Goal: Answer question/provide support

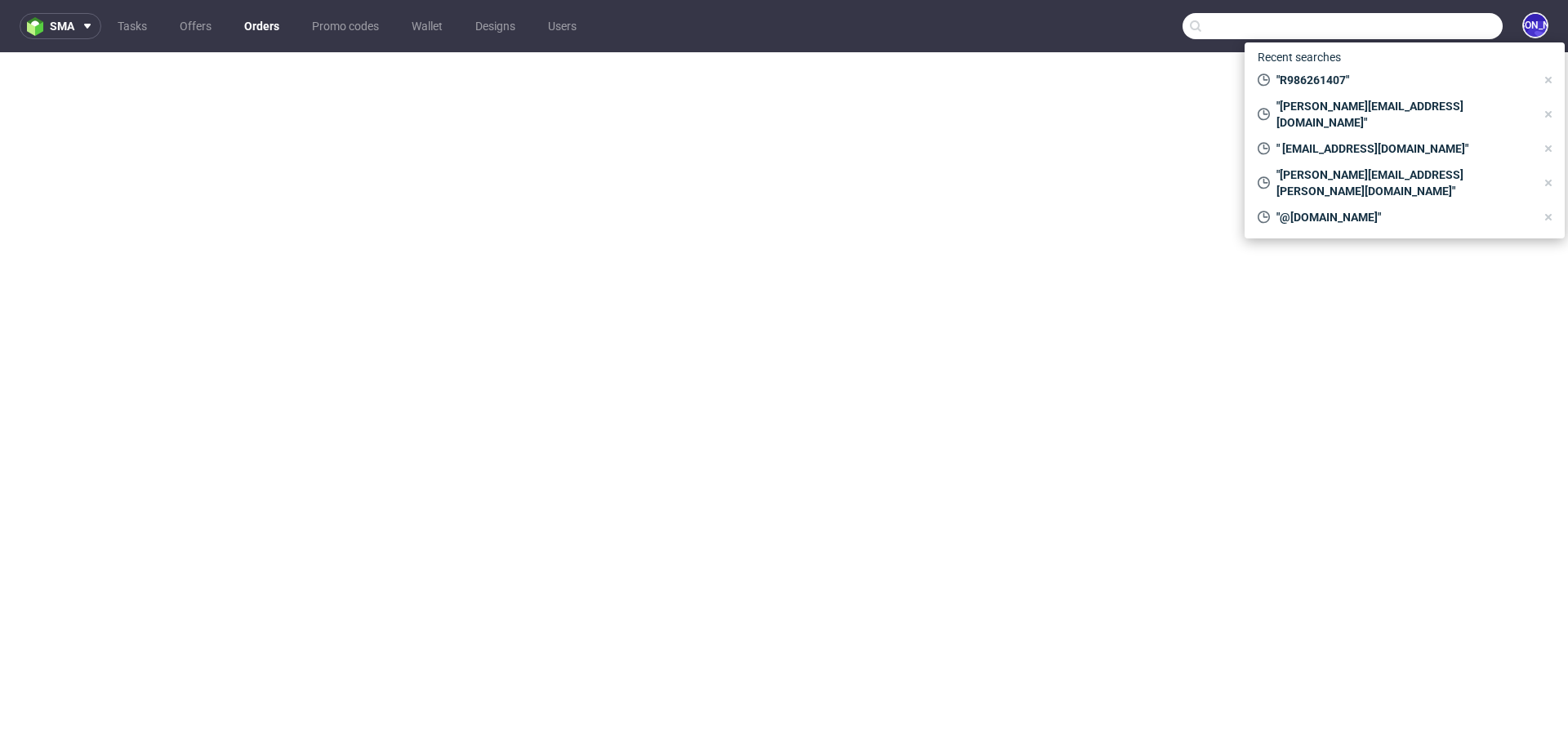
click at [1401, 27] on input "text" at bounding box center [1342, 26] width 320 height 26
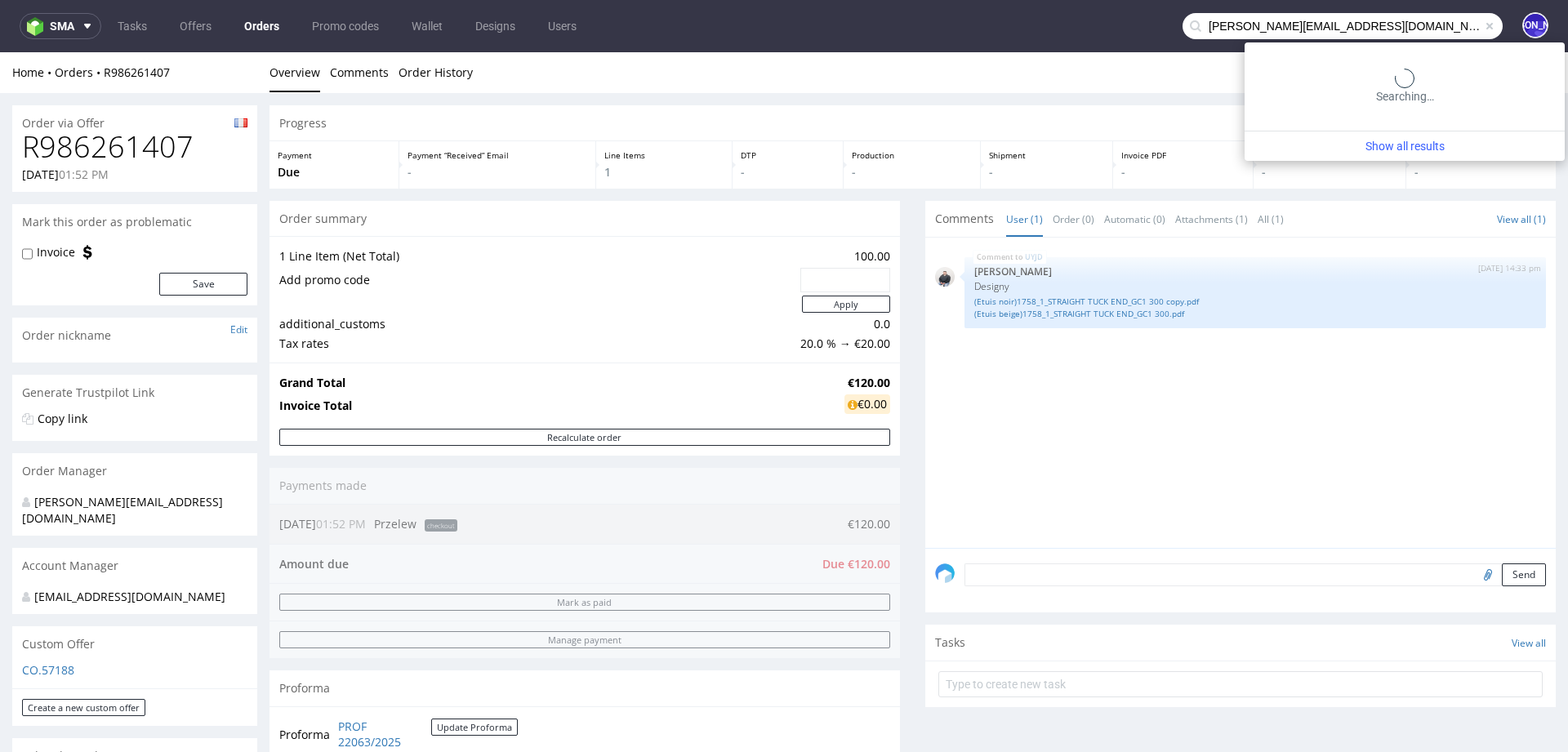
type input "[PERSON_NAME][EMAIL_ADDRESS][DOMAIN_NAME]"
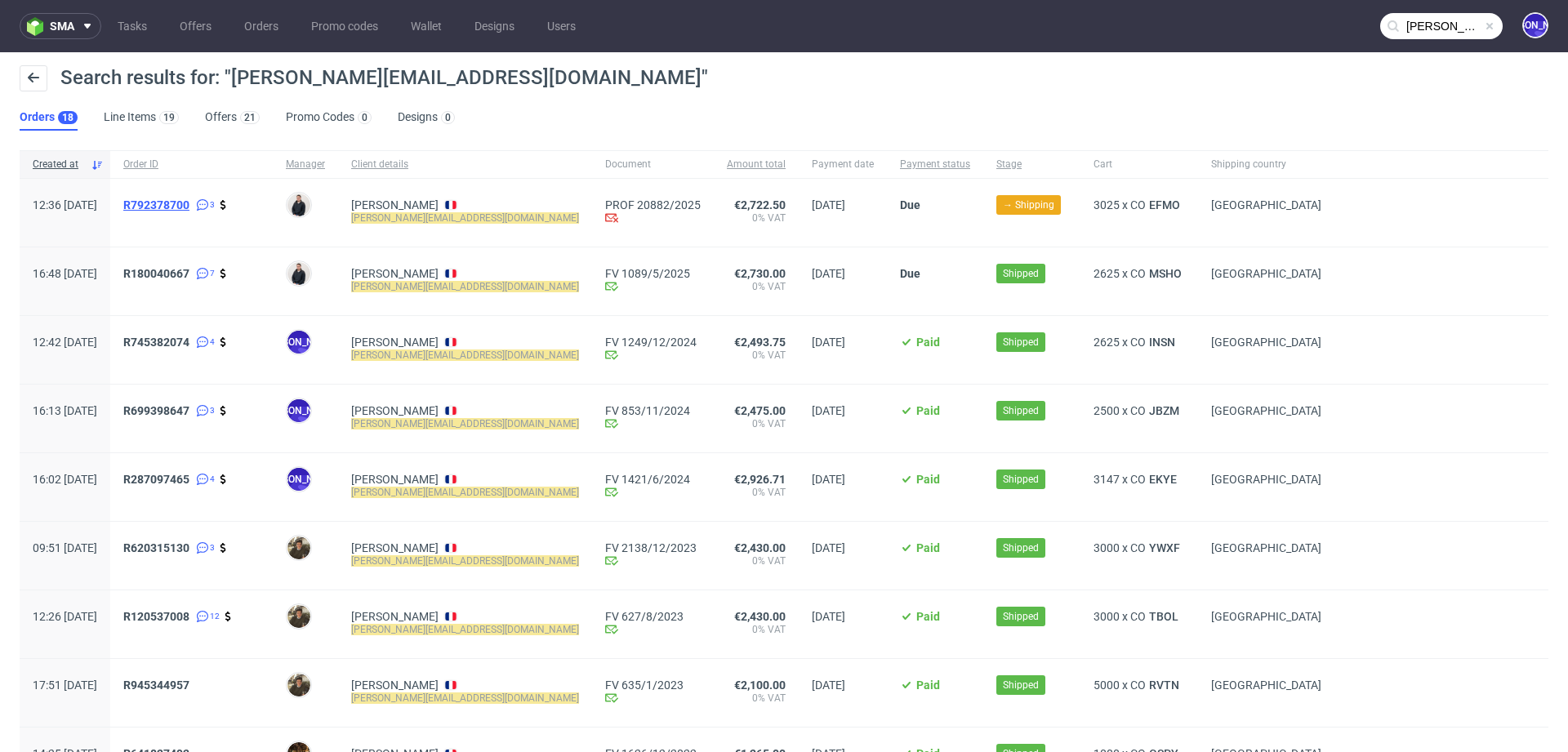
click at [189, 202] on span "R792378700" at bounding box center [156, 205] width 66 height 13
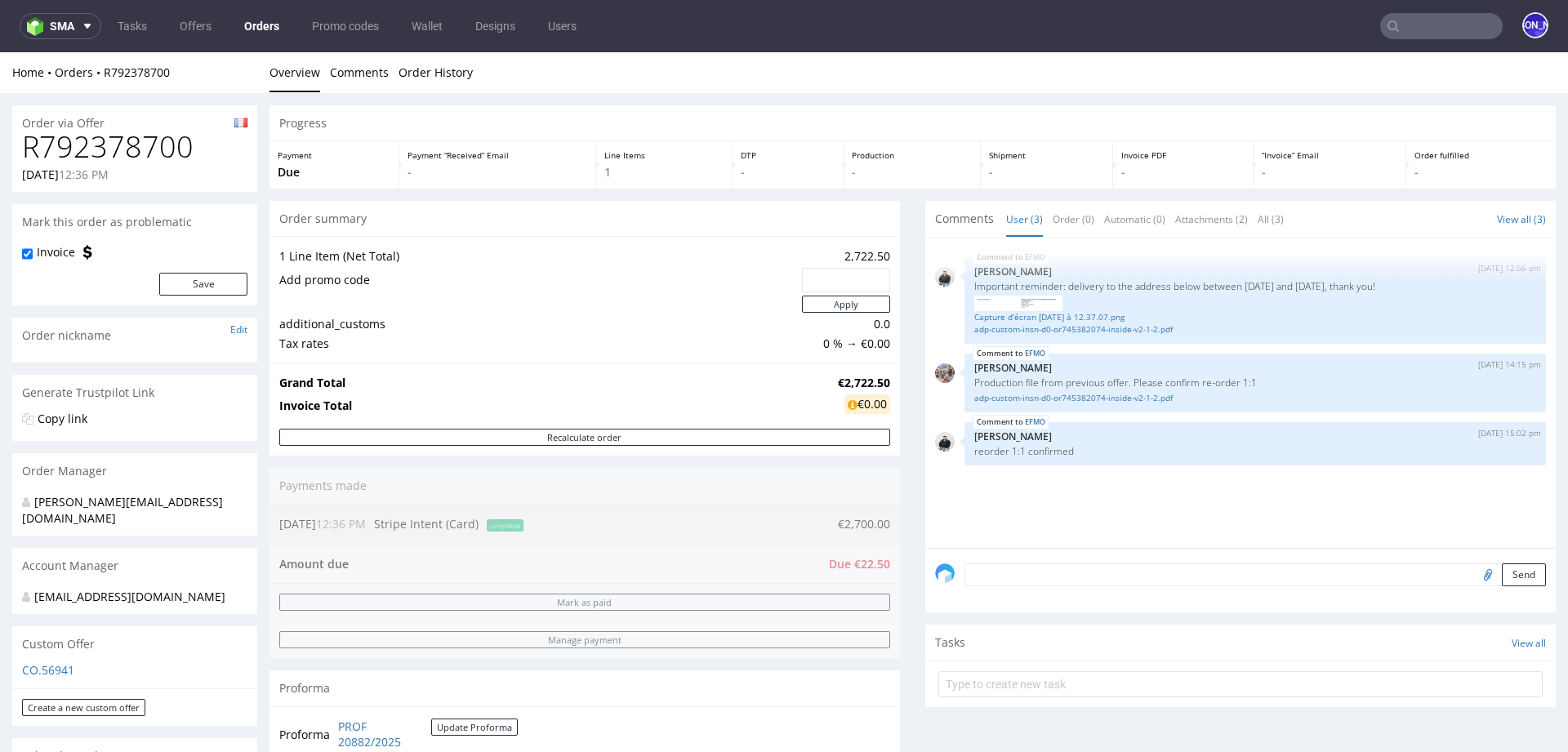
click at [147, 140] on h1 "R792378700" at bounding box center [134, 146] width 225 height 33
copy h1 "R792378700"
drag, startPoint x: 176, startPoint y: 72, endPoint x: 104, endPoint y: 68, distance: 72.1
click at [103, 68] on div "Home Orders R792378700" at bounding box center [135, 73] width 245 height 17
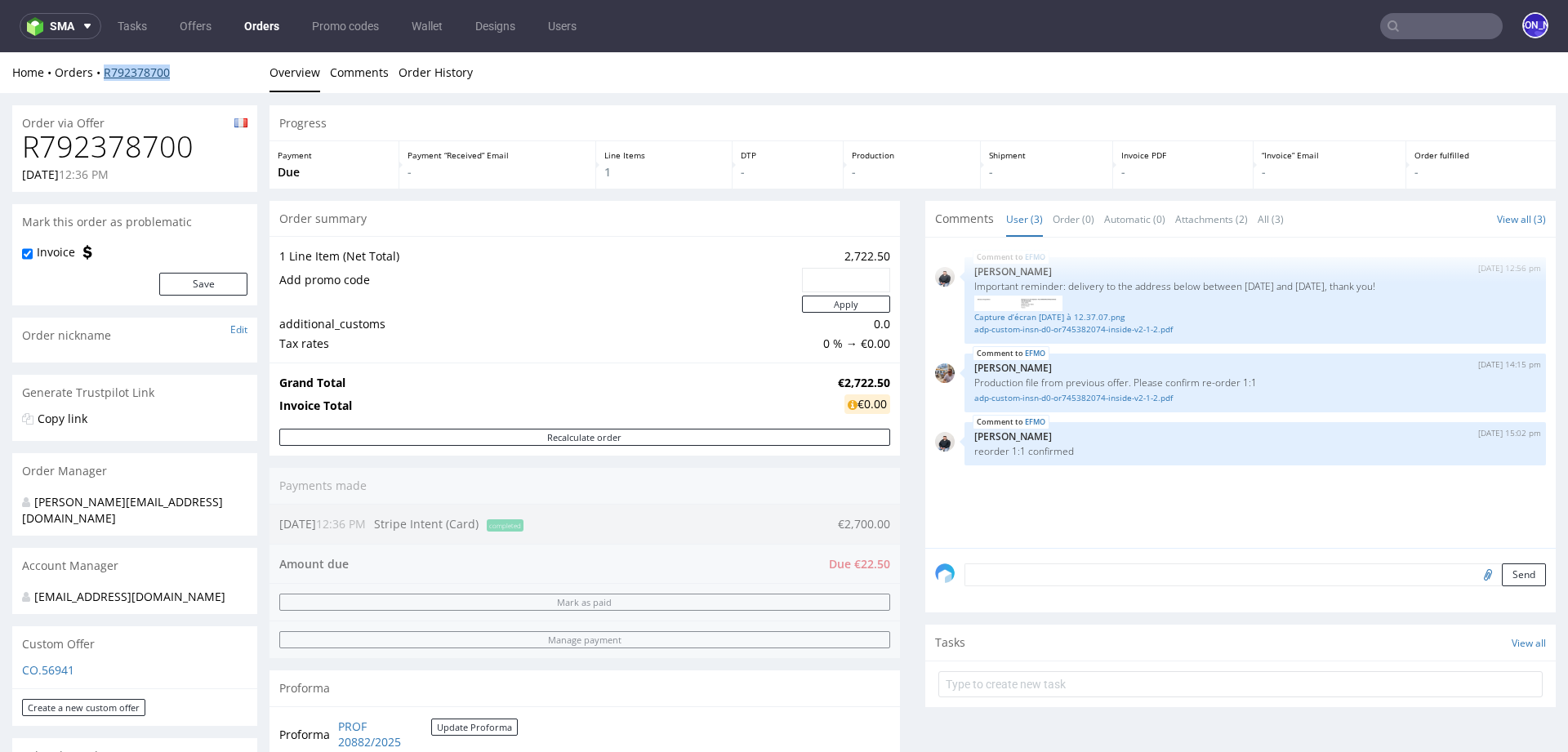
copy link "R792378700"
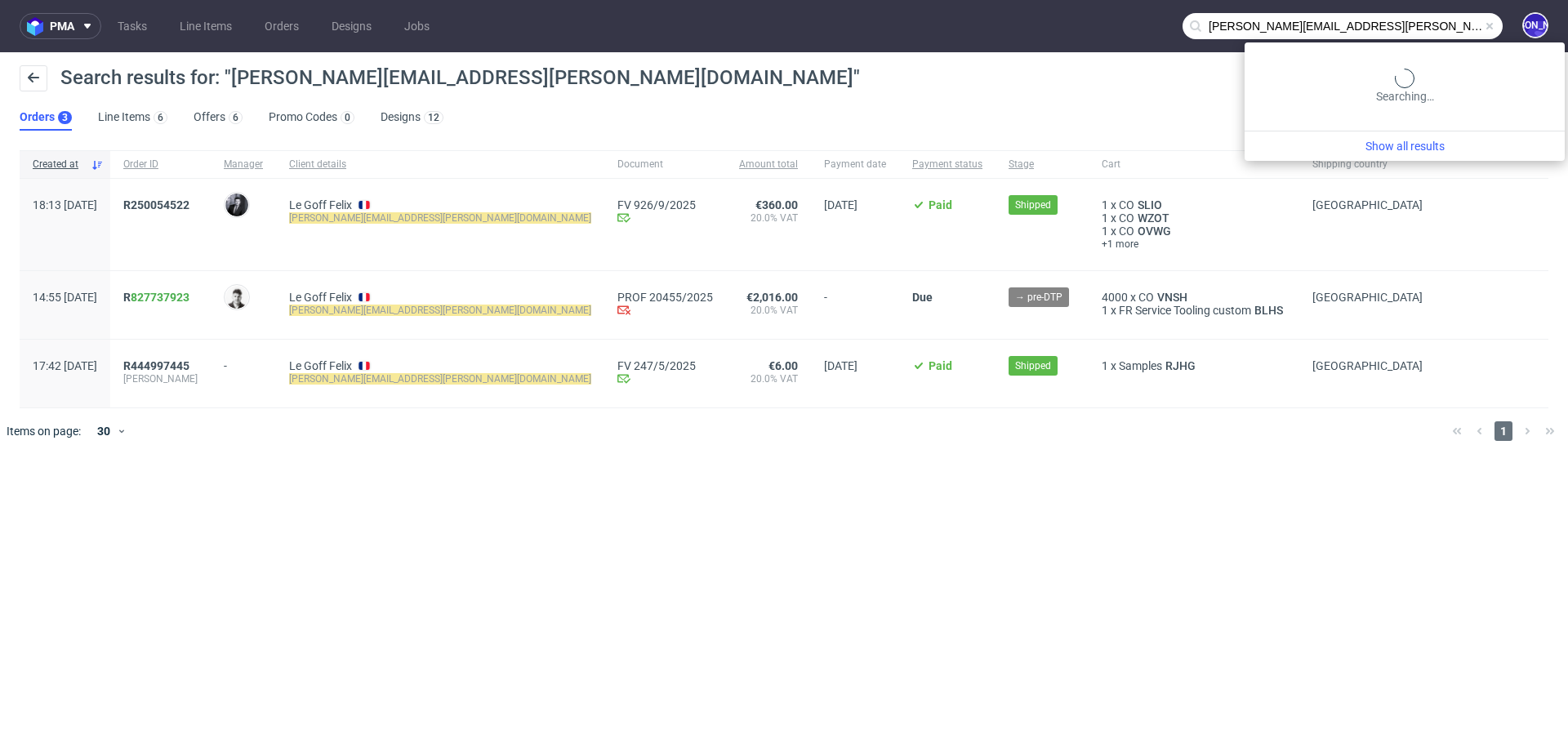
click at [1426, 34] on input "[PERSON_NAME][EMAIL_ADDRESS][PERSON_NAME][DOMAIN_NAME]" at bounding box center [1342, 26] width 320 height 26
type input "R792378700"
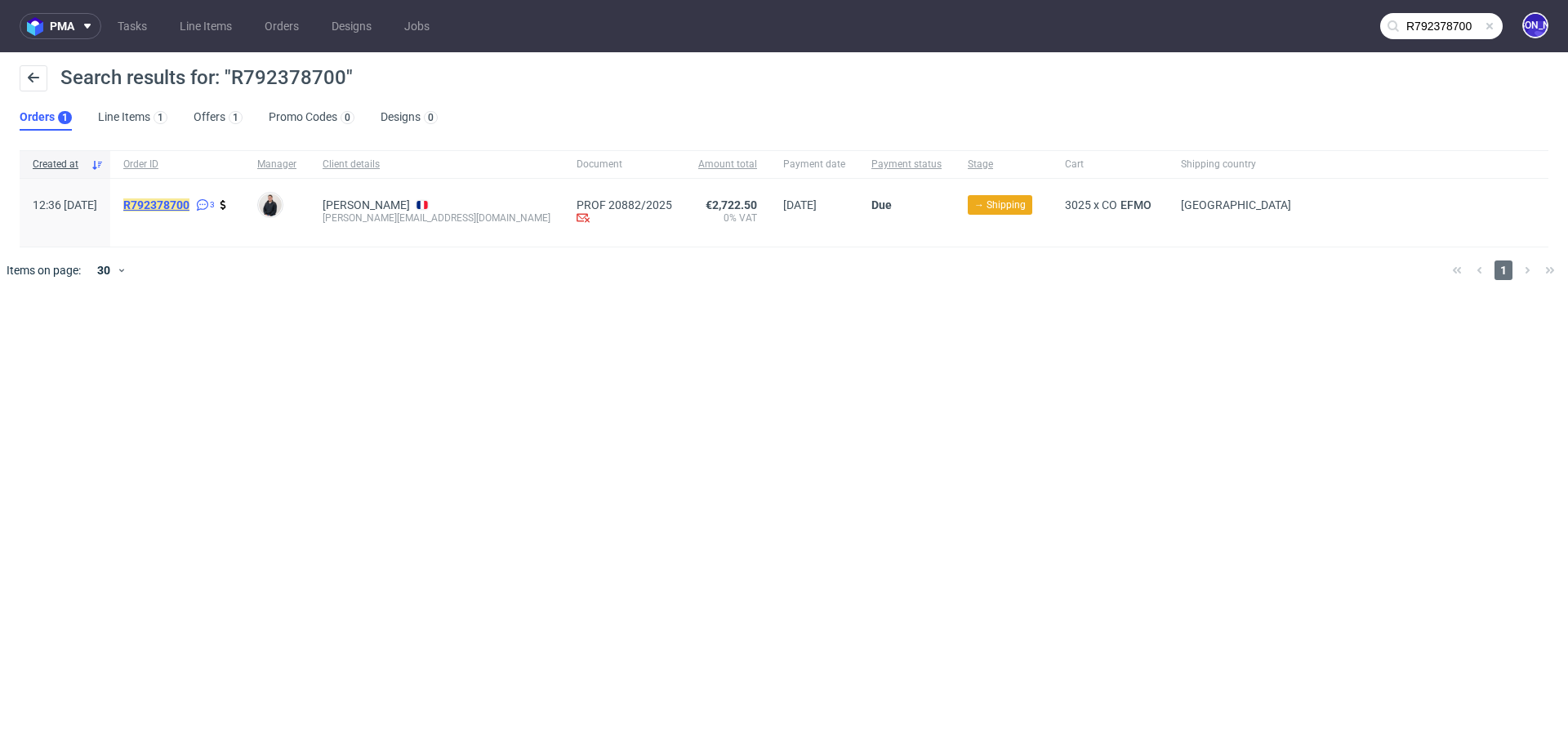
click at [187, 204] on mark "R792378700" at bounding box center [156, 205] width 66 height 13
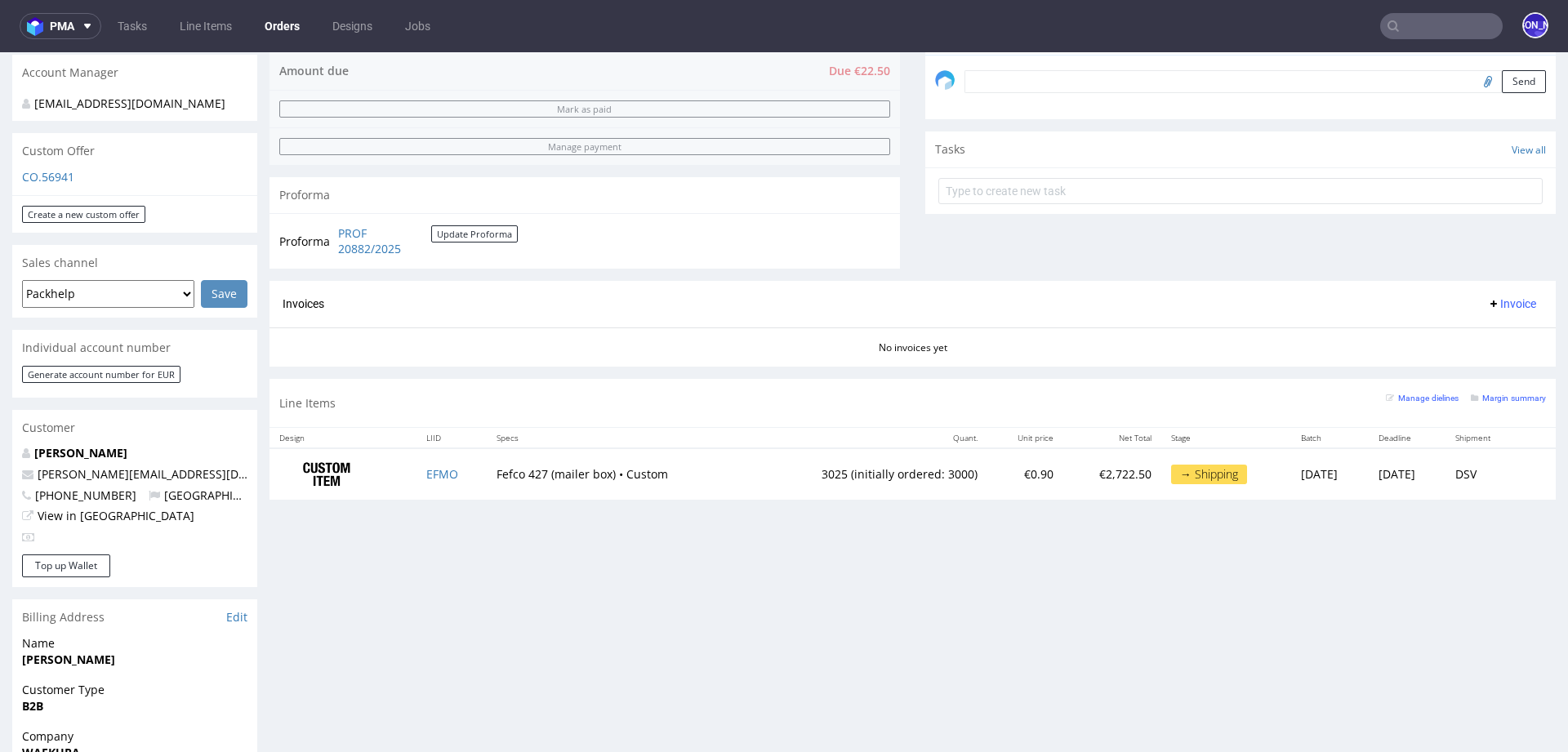
scroll to position [534, 0]
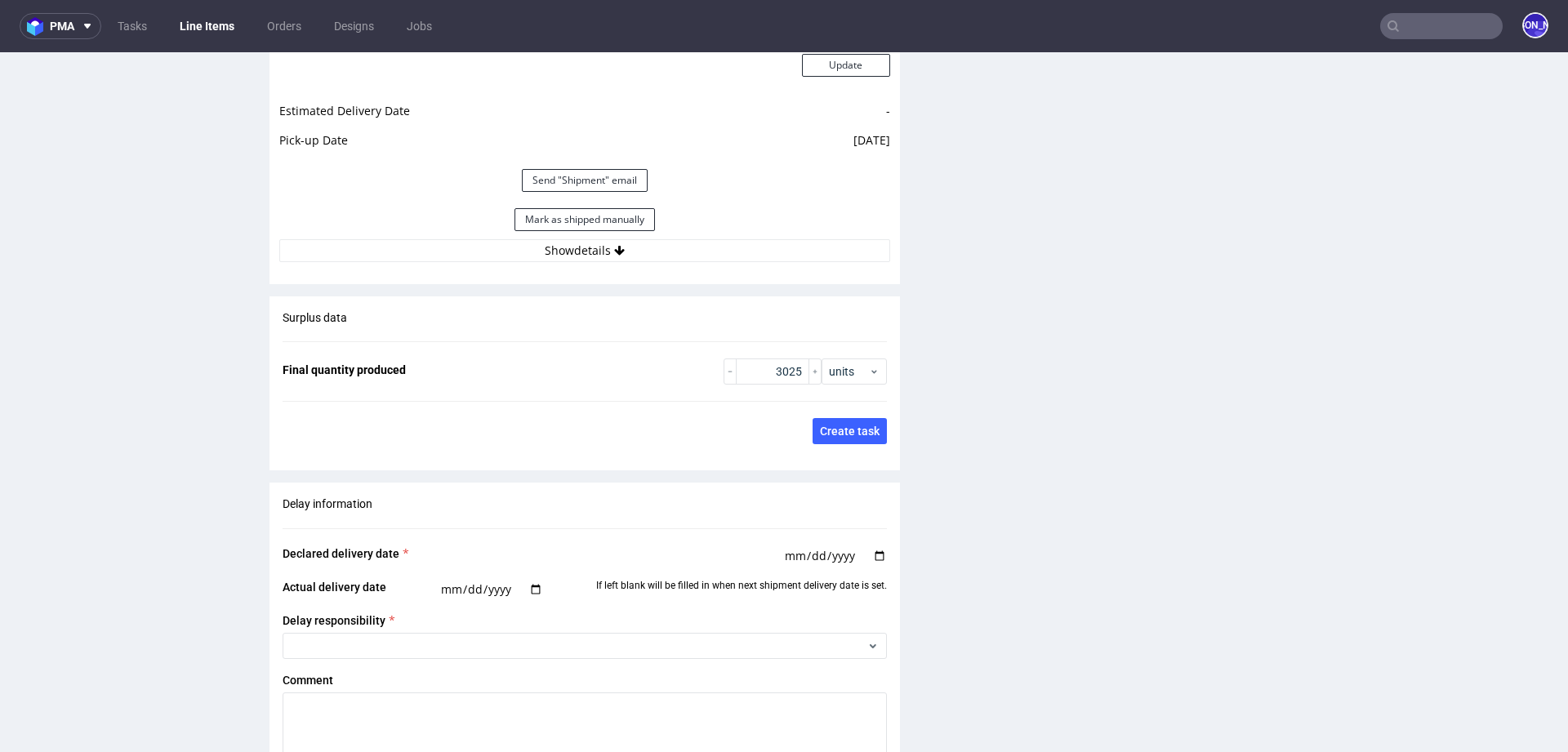
scroll to position [2495, 0]
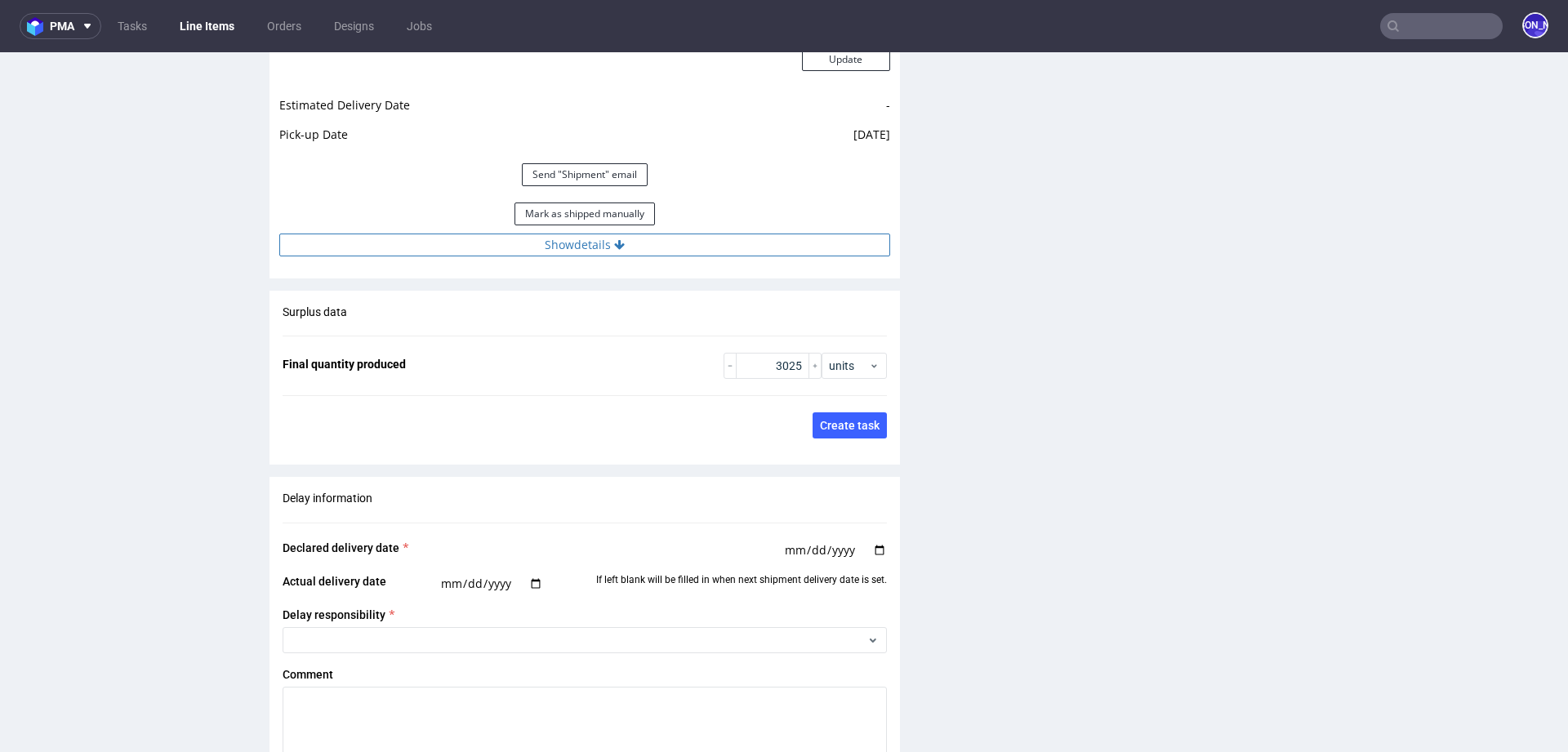
click at [561, 242] on button "Show details" at bounding box center [585, 244] width 611 height 23
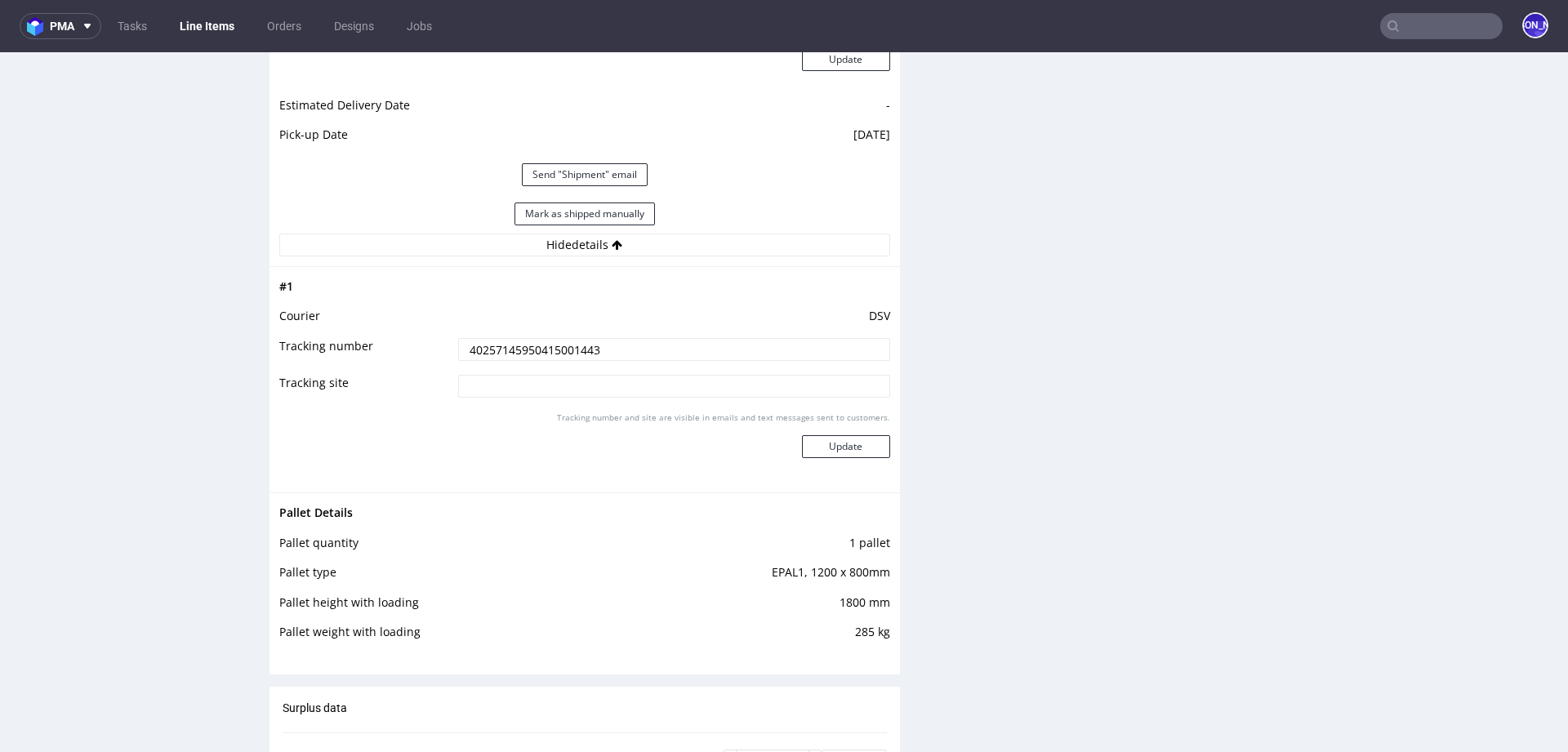
click at [536, 343] on input "40257145950415001443" at bounding box center [674, 349] width 432 height 23
click at [1394, 38] on input "text" at bounding box center [1441, 26] width 122 height 26
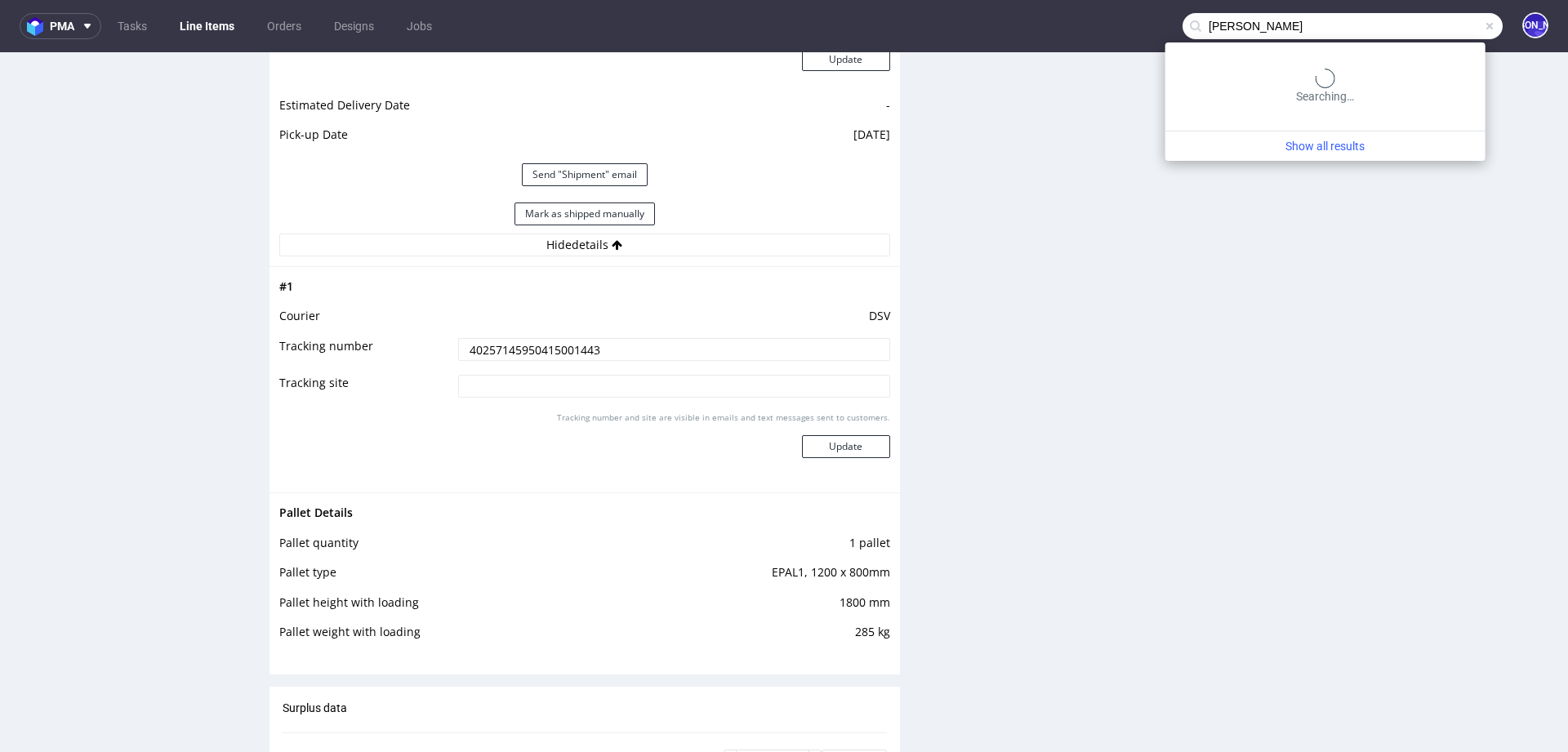
type input "[PERSON_NAME]"
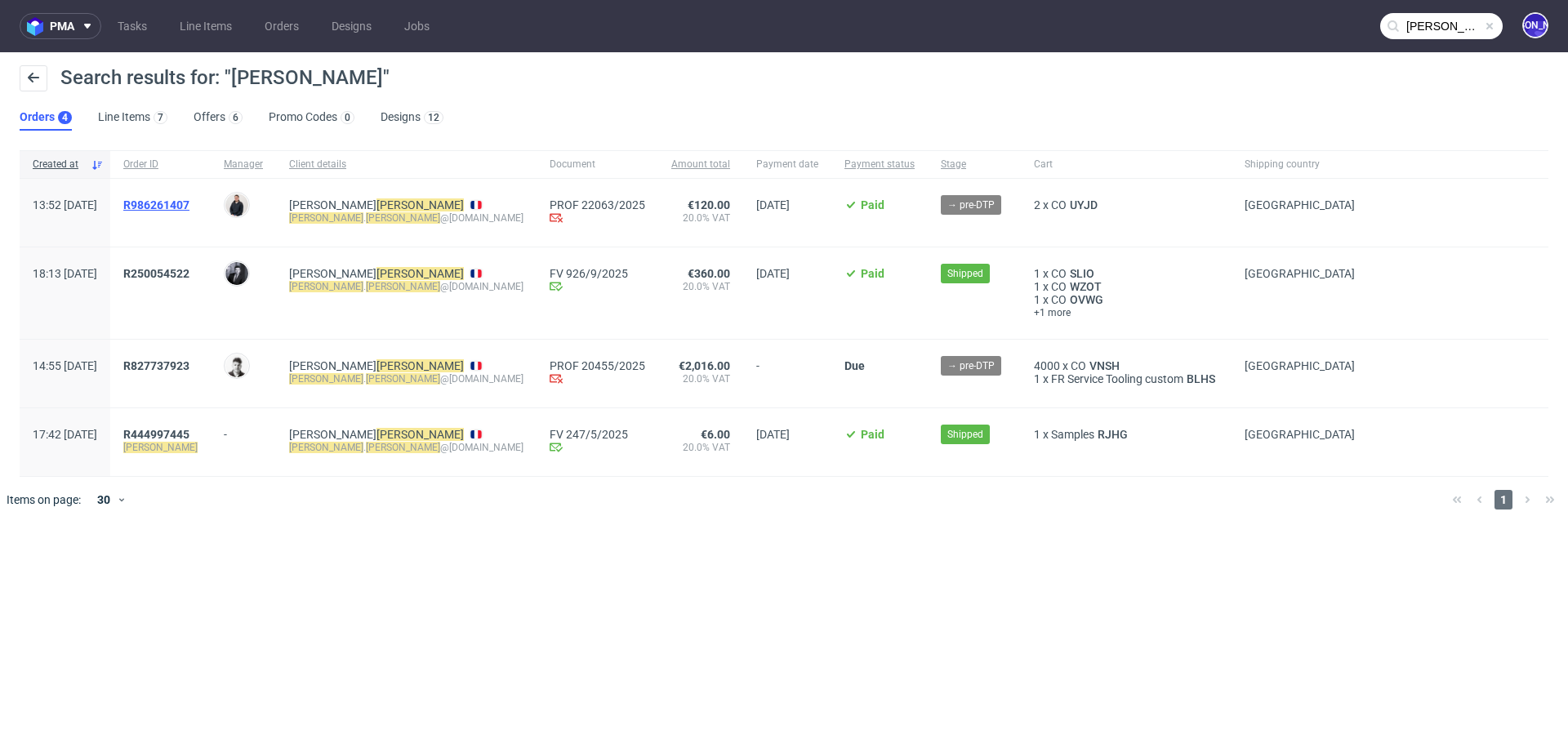
click at [189, 202] on span "R986261407" at bounding box center [156, 205] width 66 height 13
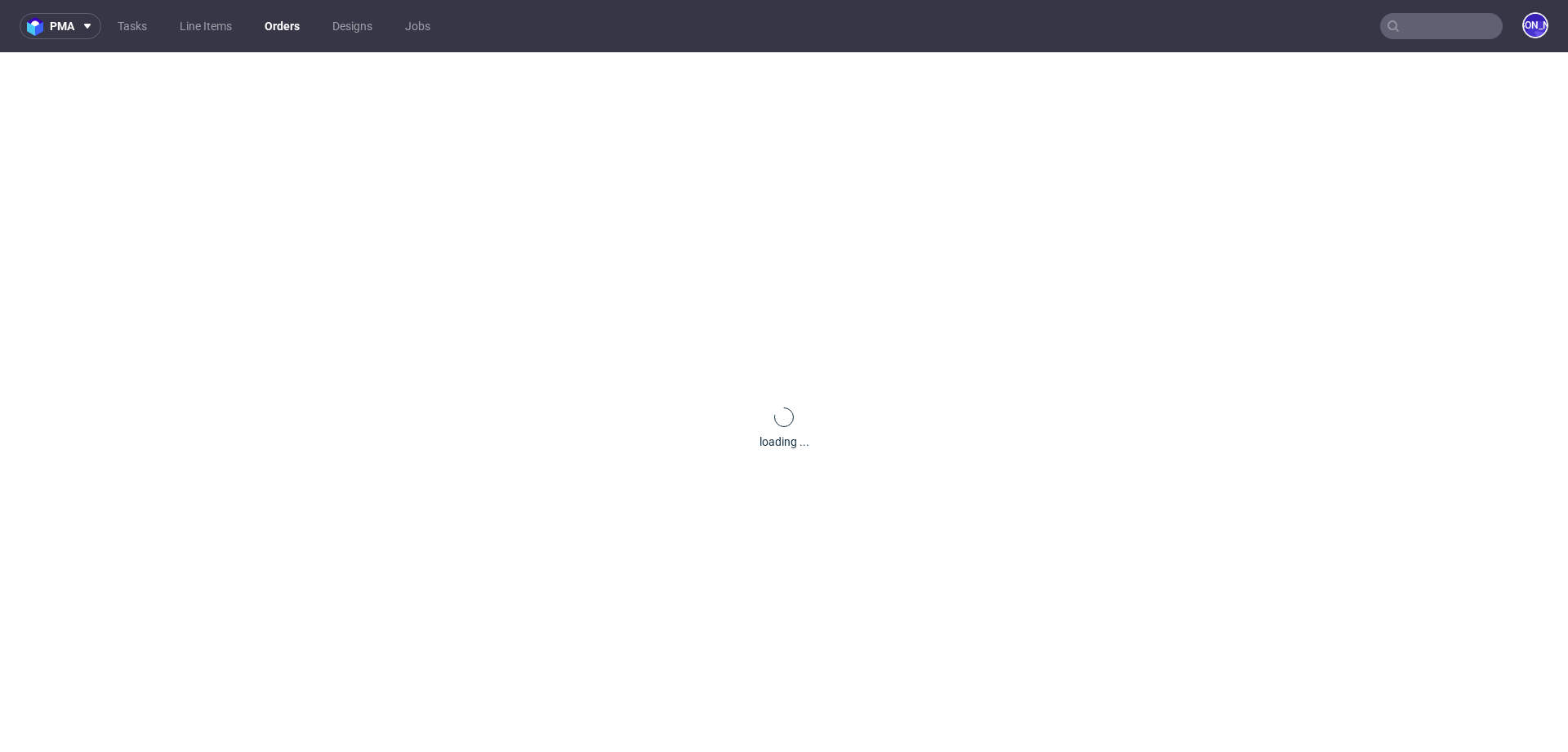
type input "[PERSON_NAME]"
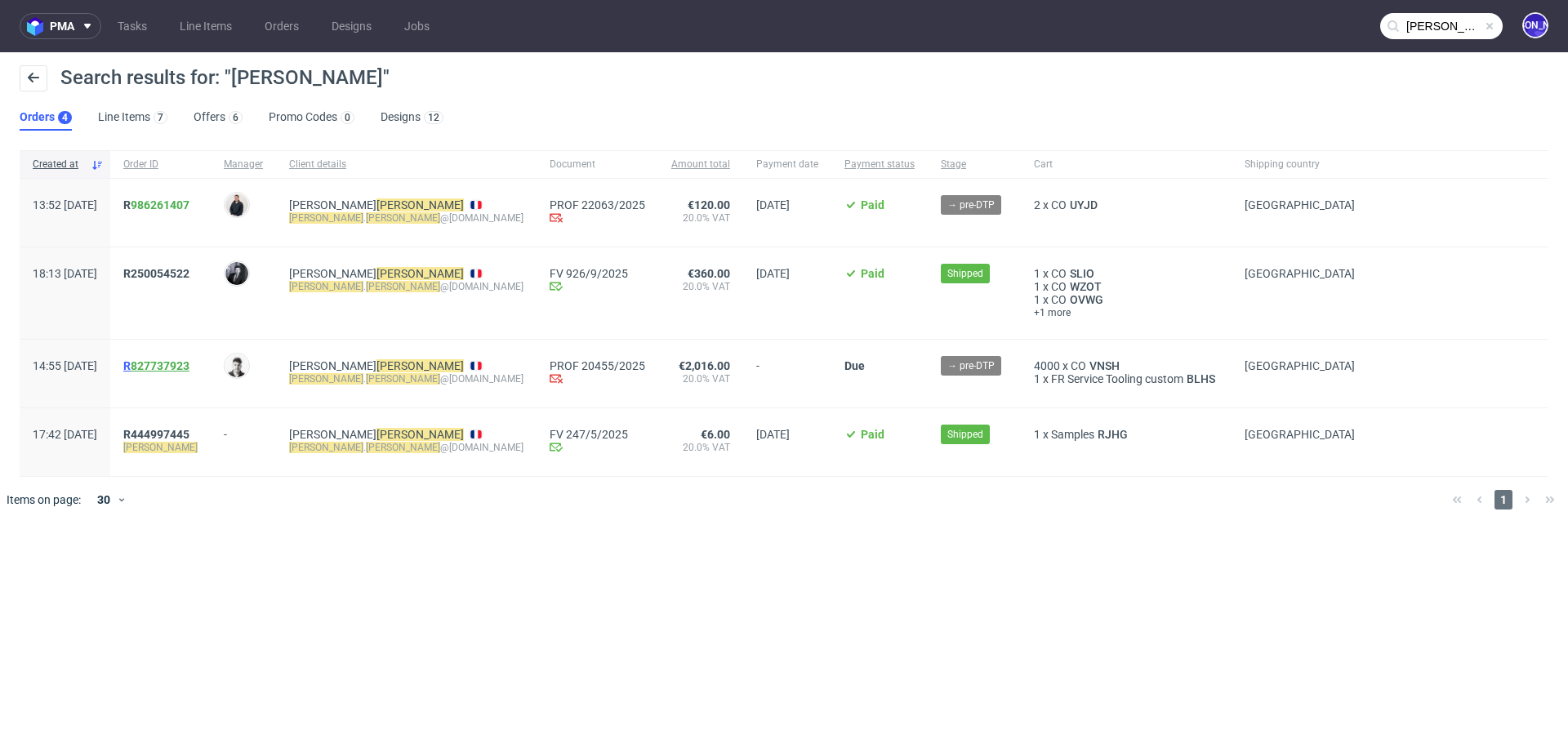
click at [184, 365] on link "827737923" at bounding box center [160, 366] width 59 height 13
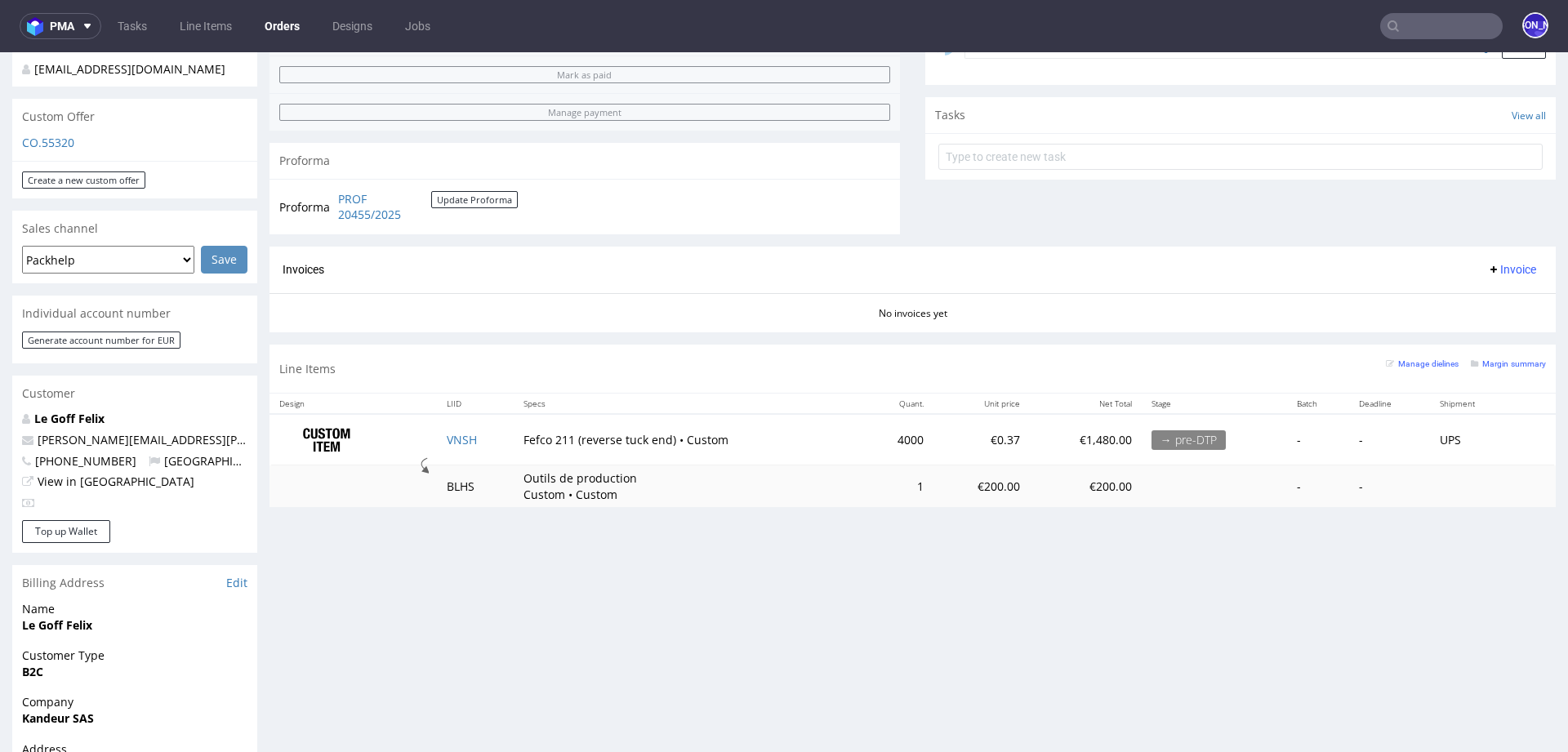
scroll to position [638, 0]
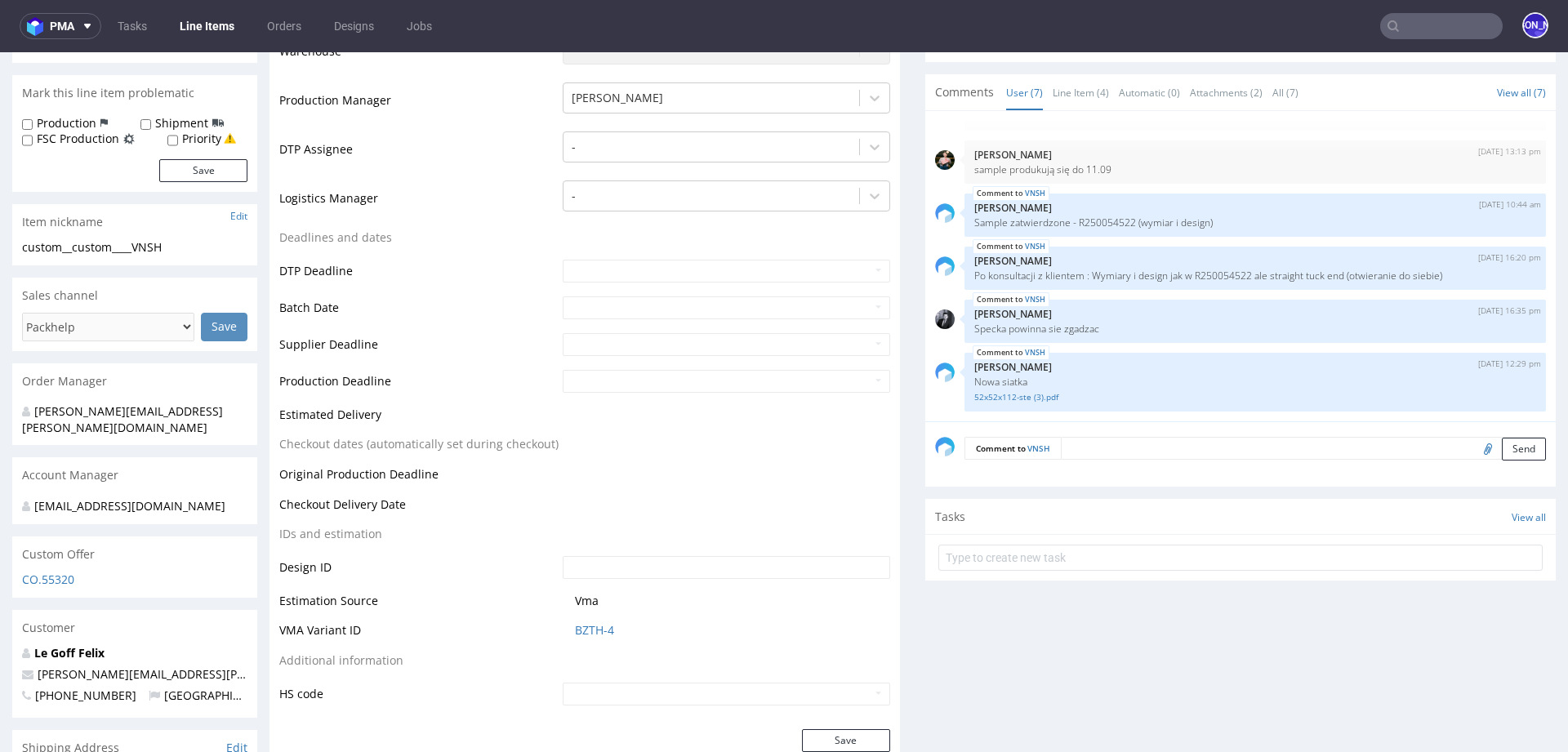
scroll to position [520, 0]
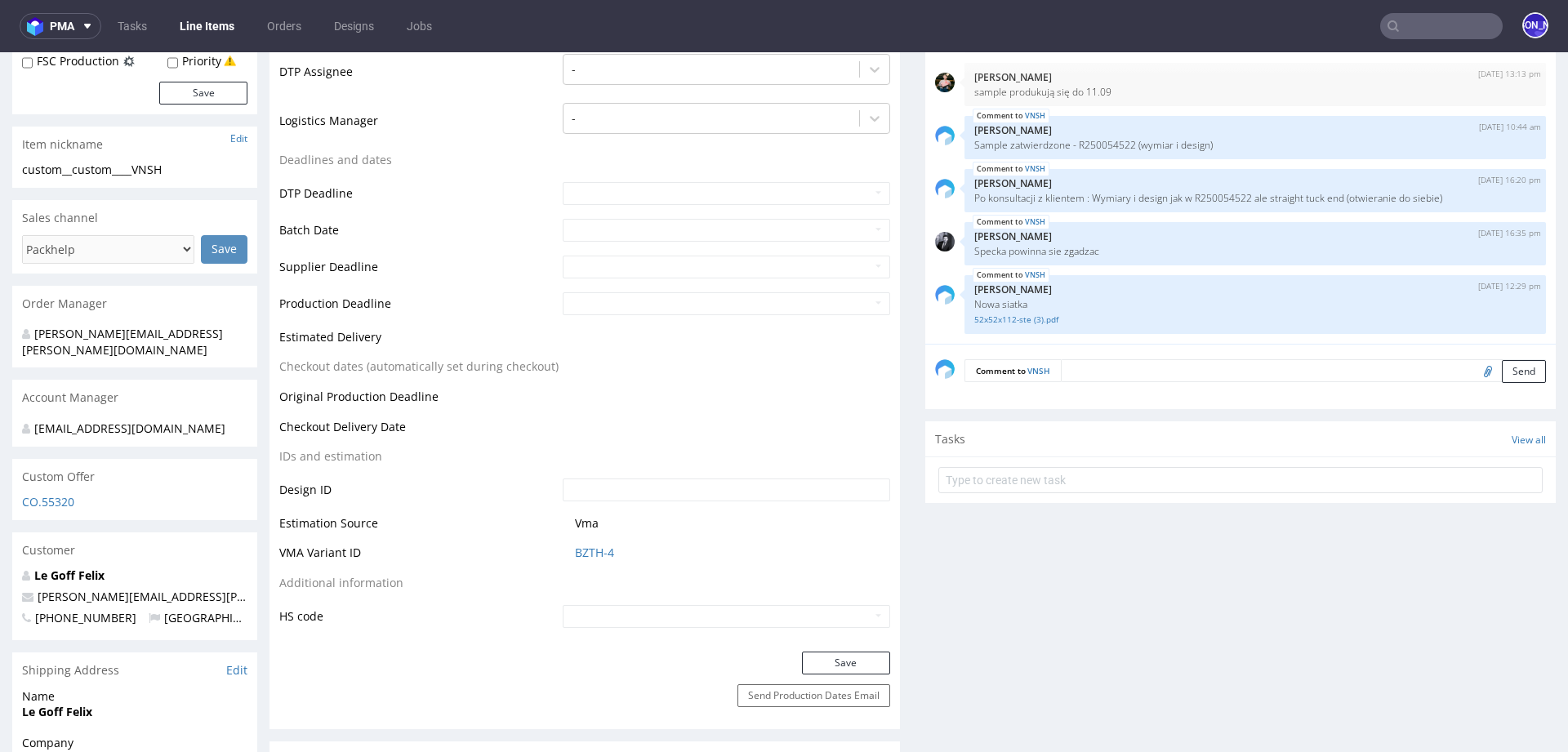
click at [1078, 369] on textarea at bounding box center [1304, 370] width 485 height 23
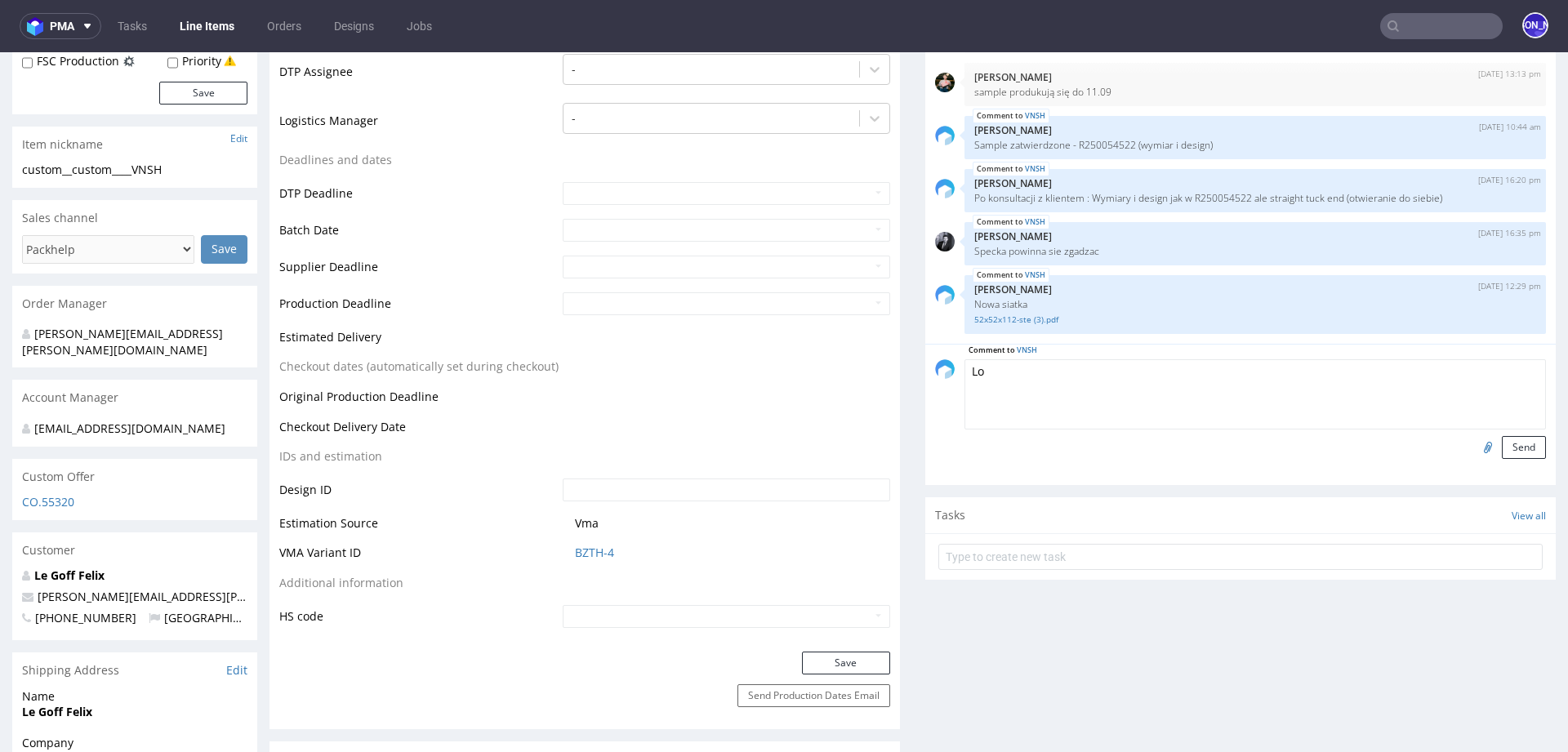
type textarea "L"
click at [1053, 371] on textarea "Klient prosi o" at bounding box center [1255, 394] width 582 height 70
type textarea "Klient prosi o wstawienie logo FSC na spodzie pudełka"
click at [1511, 443] on button "Send" at bounding box center [1524, 447] width 44 height 23
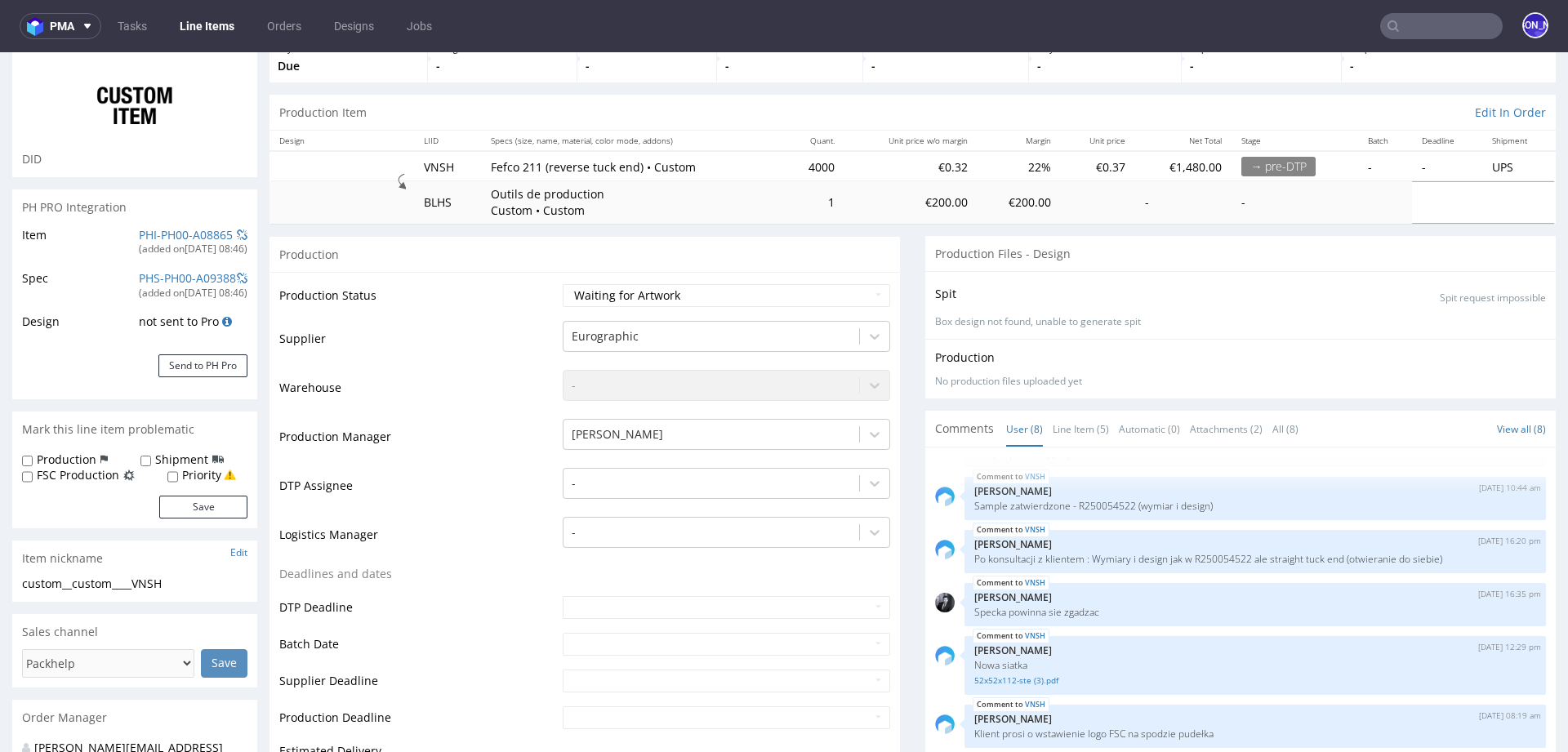
scroll to position [0, 0]
